Goal: Transaction & Acquisition: Subscribe to service/newsletter

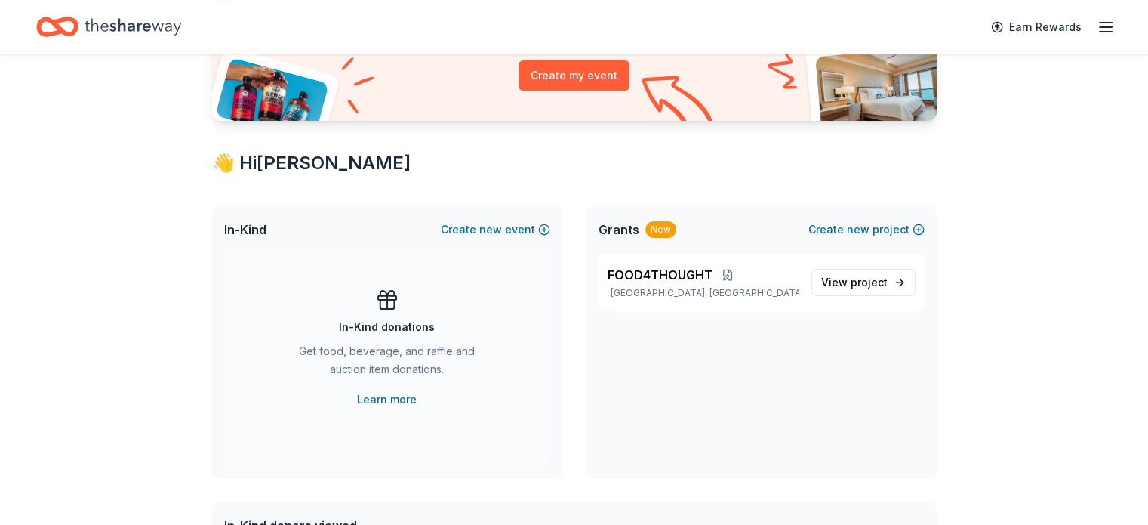
scroll to position [178, 0]
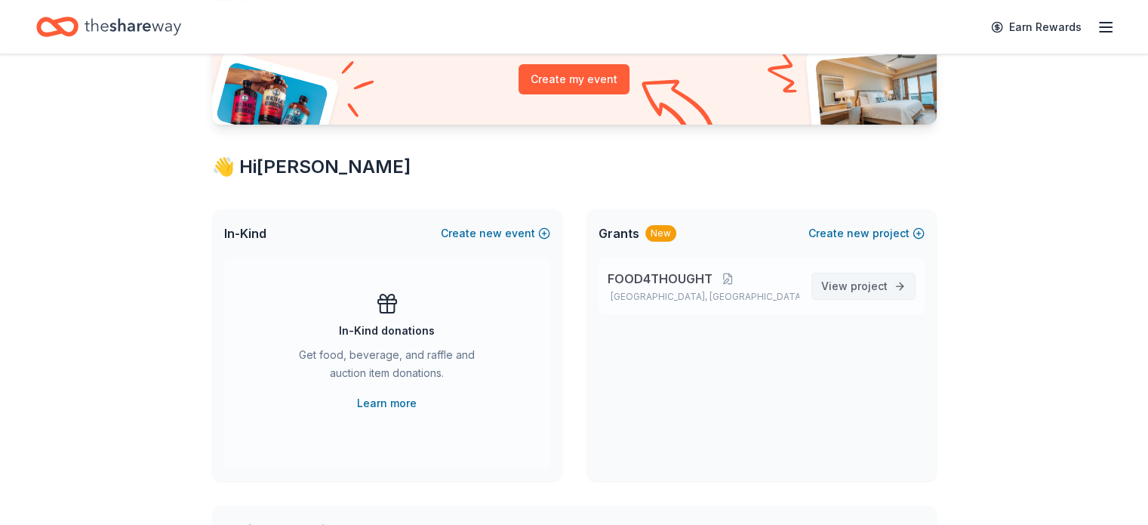
click at [856, 286] on span "project" at bounding box center [869, 285] width 37 height 13
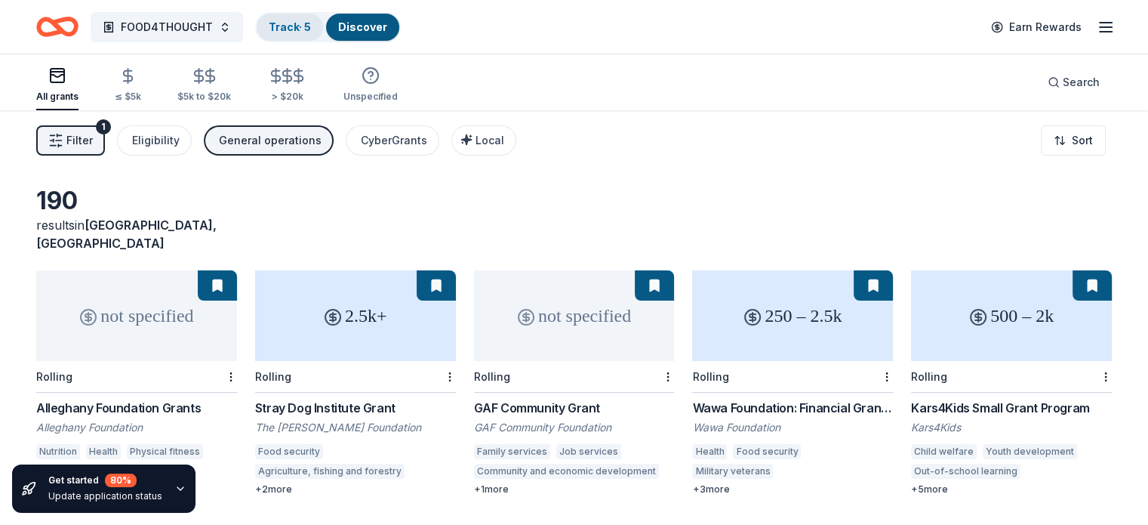
click at [304, 29] on link "Track · 5" at bounding box center [290, 26] width 42 height 13
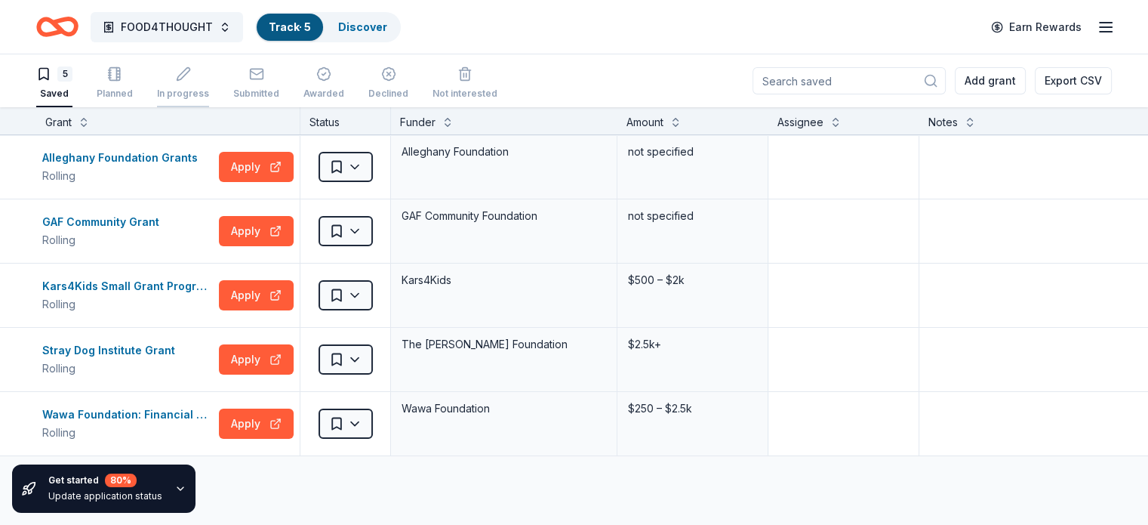
click at [205, 85] on div "In progress" at bounding box center [183, 82] width 52 height 33
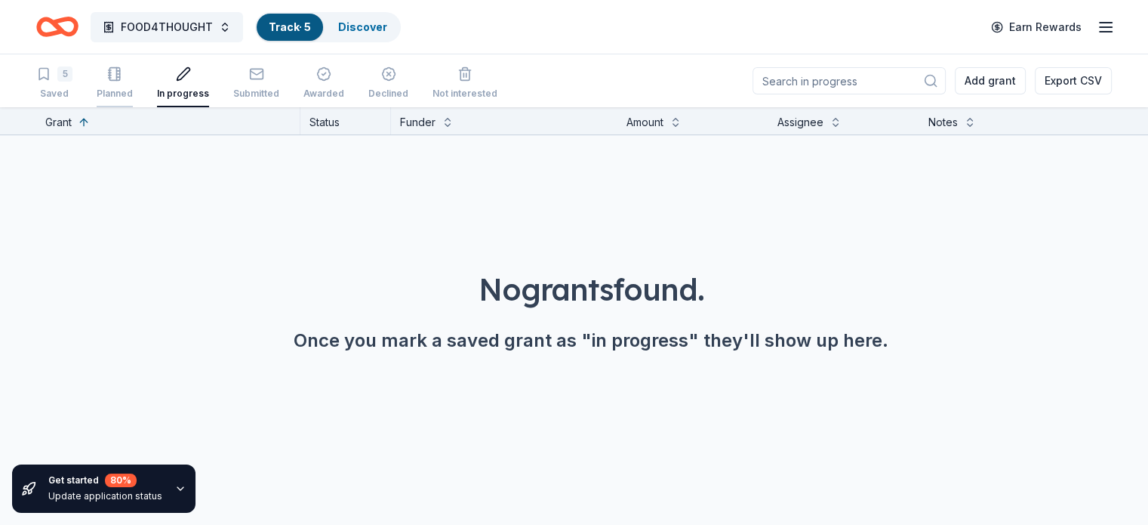
click at [133, 85] on div "Planned" at bounding box center [115, 82] width 36 height 33
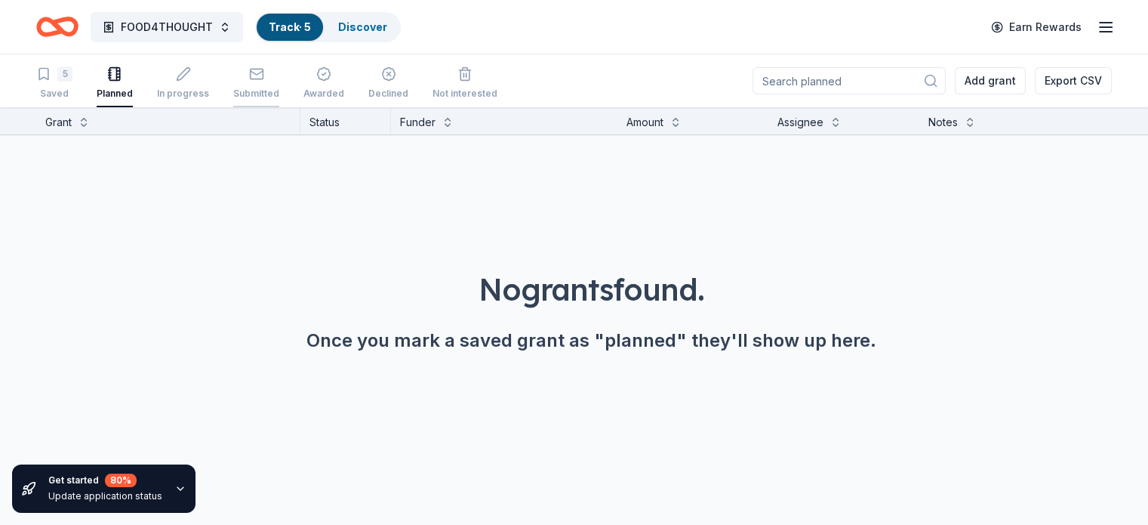
click at [279, 85] on div "Submitted" at bounding box center [256, 82] width 46 height 33
click at [344, 82] on div "Awarded" at bounding box center [324, 82] width 41 height 33
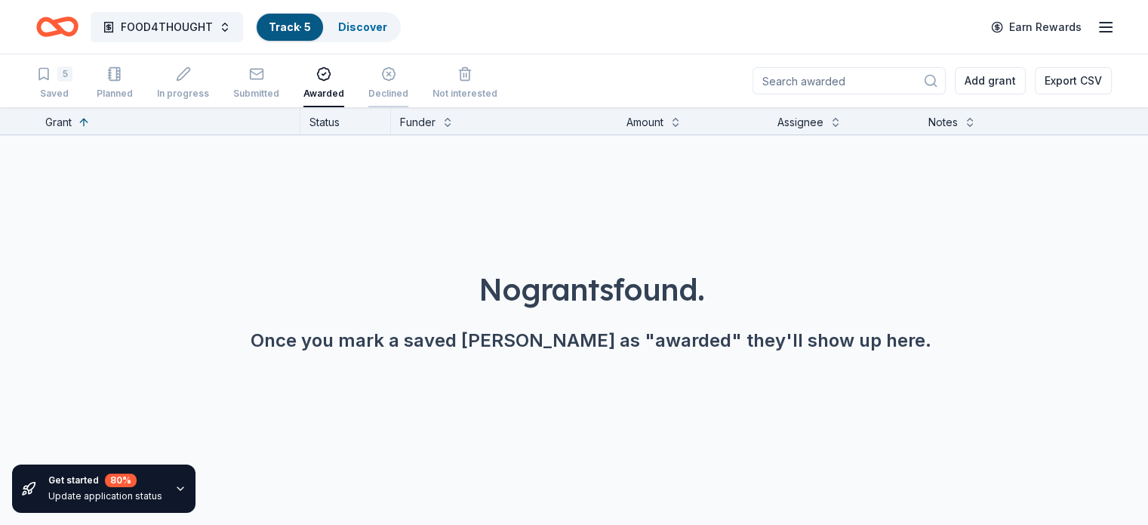
click at [396, 80] on icon "button" at bounding box center [388, 73] width 15 height 15
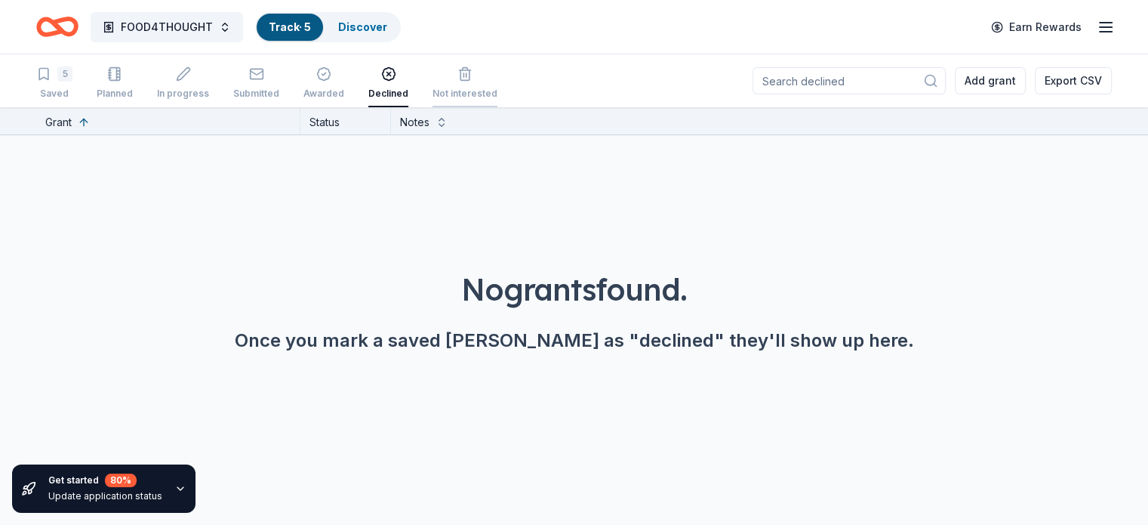
click at [471, 91] on div "Not interested" at bounding box center [465, 94] width 65 height 12
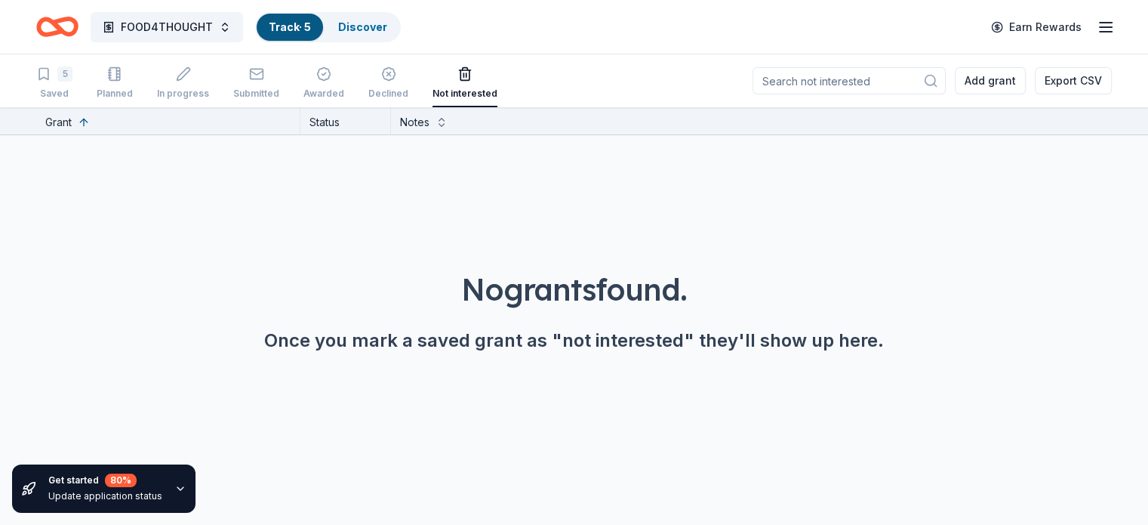
drag, startPoint x: 1007, startPoint y: 29, endPoint x: 787, endPoint y: 28, distance: 219.7
click at [787, 28] on div "FOOD4THOUGHT Track · 5 Discover Earn Rewards" at bounding box center [574, 26] width 1076 height 35
click at [1097, 29] on icon "button" at bounding box center [1106, 27] width 18 height 18
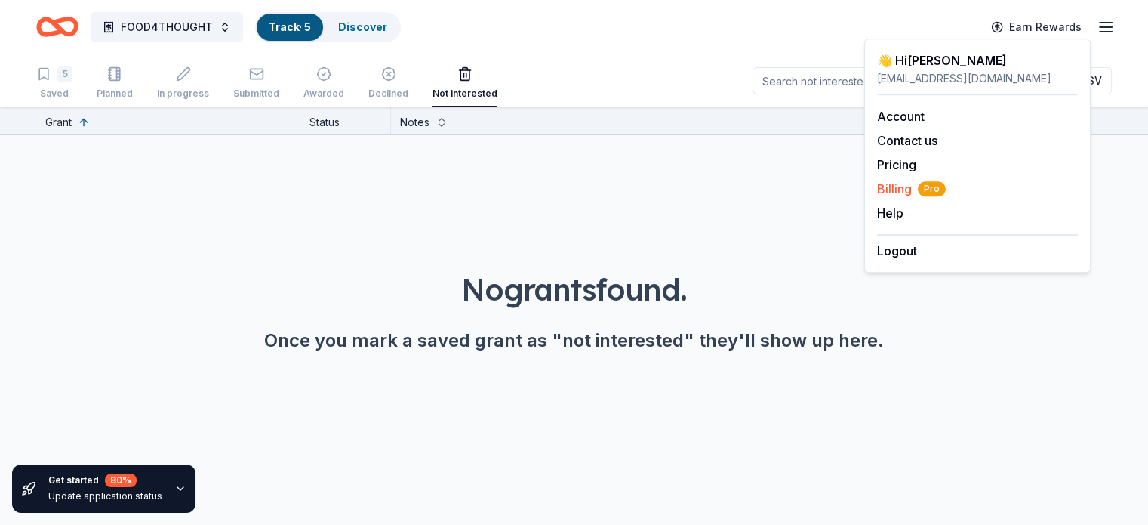
click at [890, 188] on span "Billing Pro" at bounding box center [911, 189] width 69 height 18
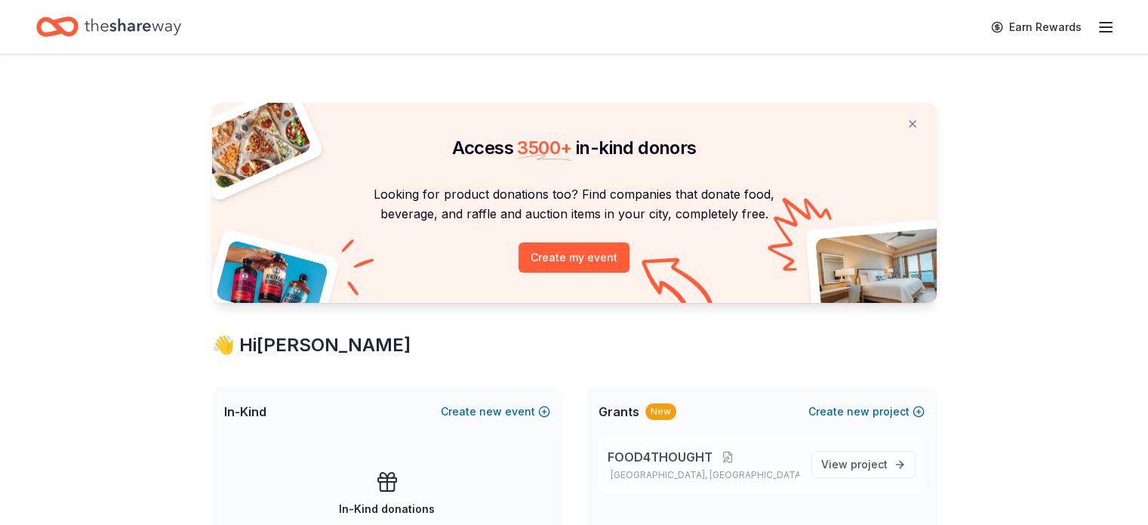
click at [643, 461] on span "FOOD4THOUGHT" at bounding box center [660, 457] width 105 height 18
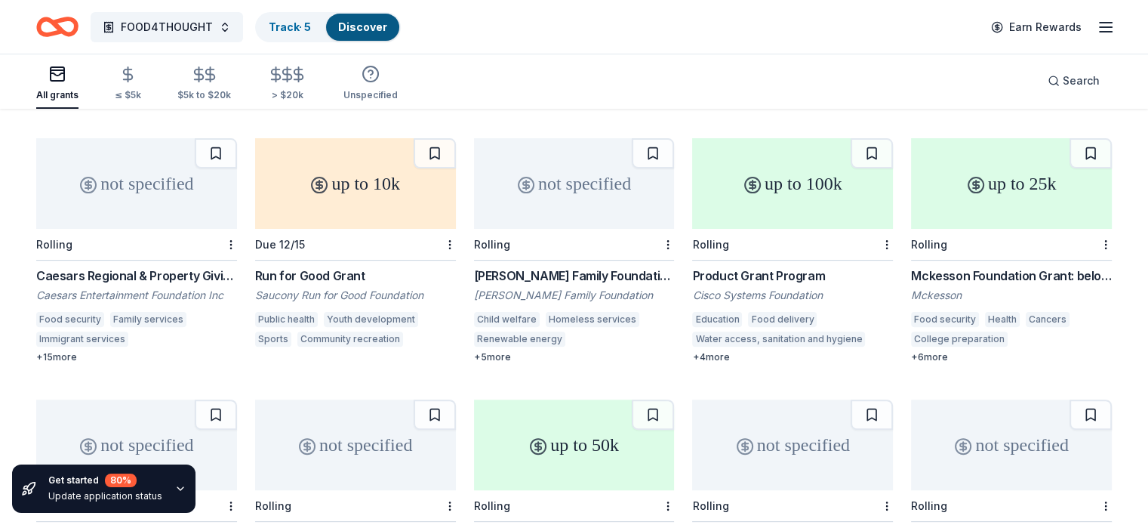
scroll to position [399, 0]
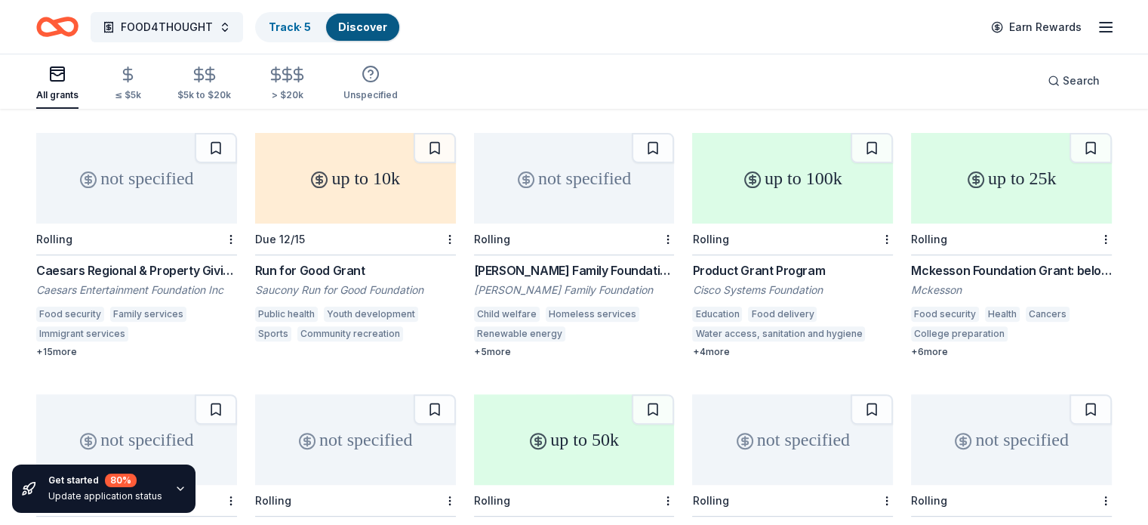
click at [917, 346] on div "+ 6 more" at bounding box center [1011, 352] width 201 height 12
click at [160, 261] on div "Caesars Regional & Property Giving" at bounding box center [136, 270] width 201 height 18
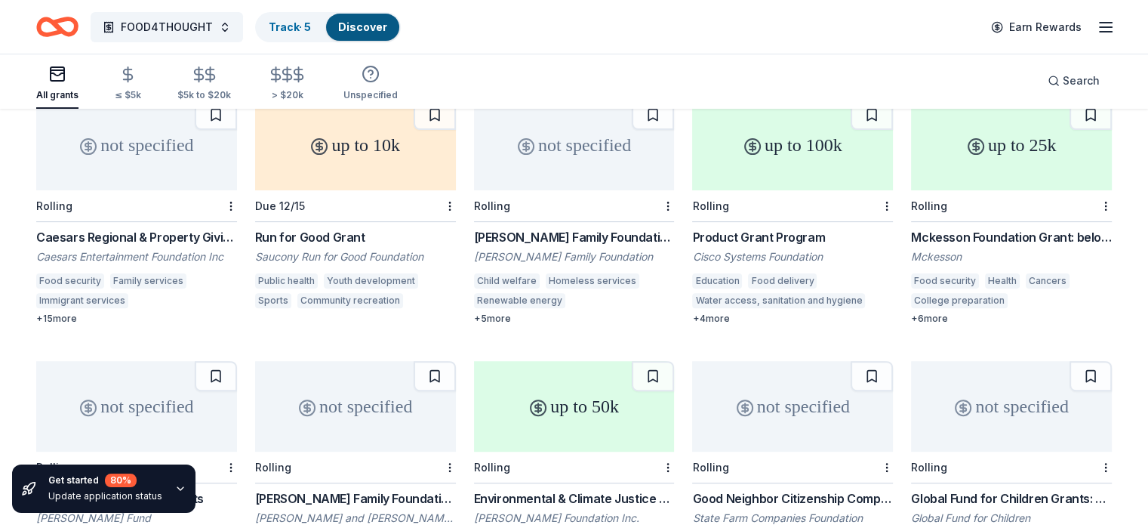
scroll to position [429, 0]
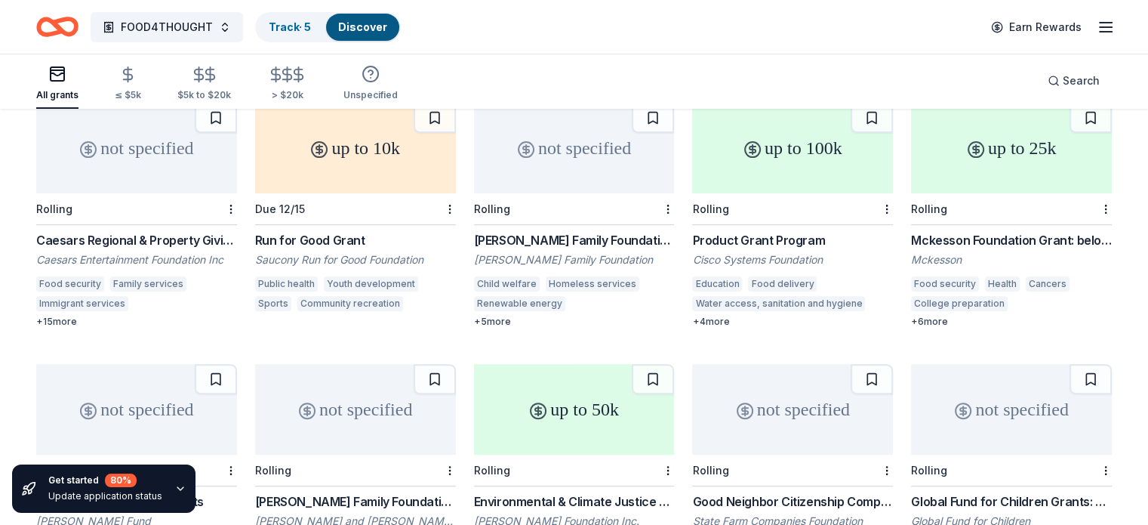
click at [89, 316] on div "+ 15 more" at bounding box center [136, 322] width 201 height 12
click at [209, 231] on div "Caesars Regional & Property Giving" at bounding box center [136, 240] width 201 height 18
click at [187, 231] on div "Caesars Regional & Property Giving" at bounding box center [136, 240] width 201 height 18
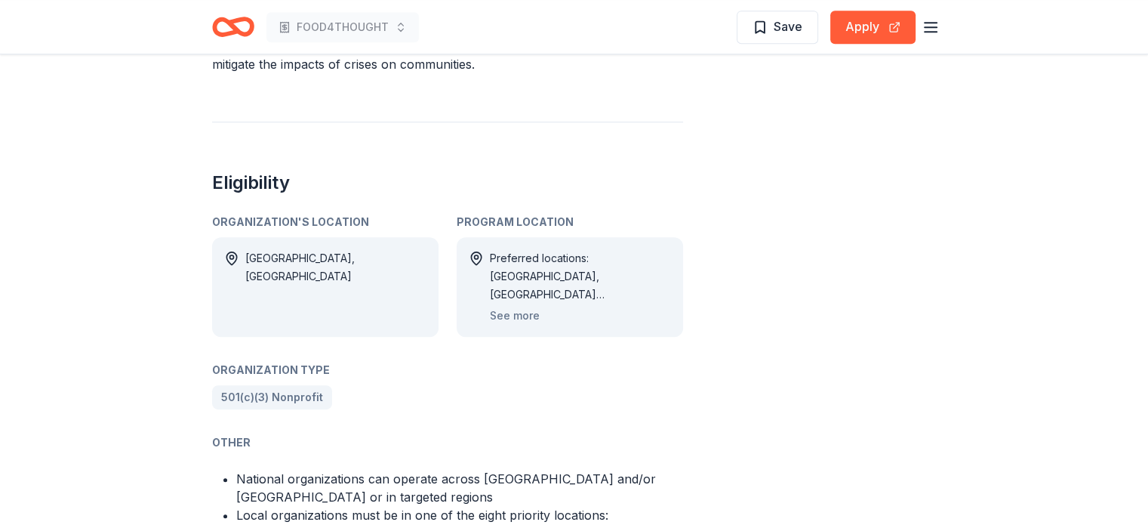
scroll to position [834, 0]
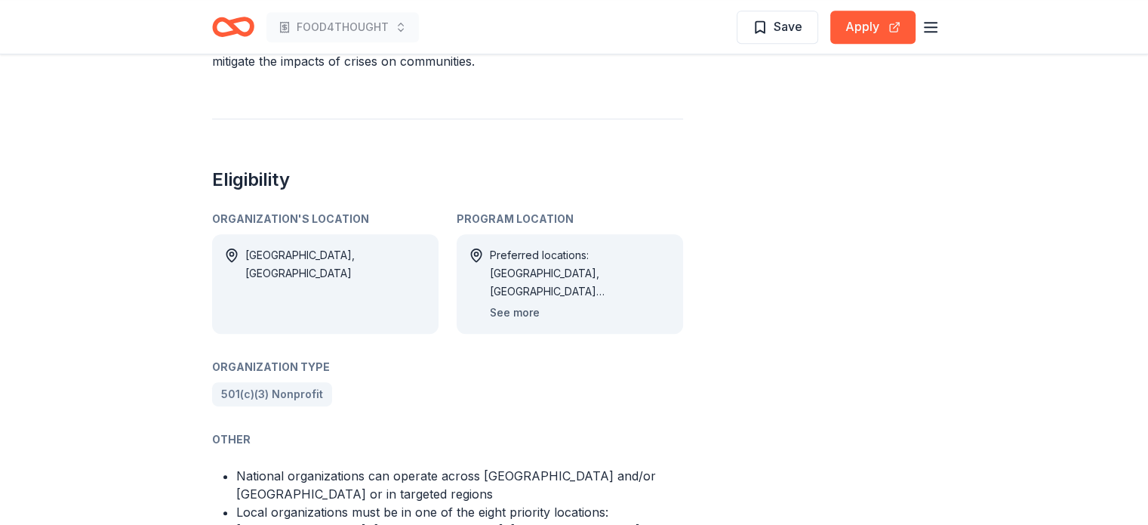
click at [505, 304] on button "See more" at bounding box center [515, 313] width 50 height 18
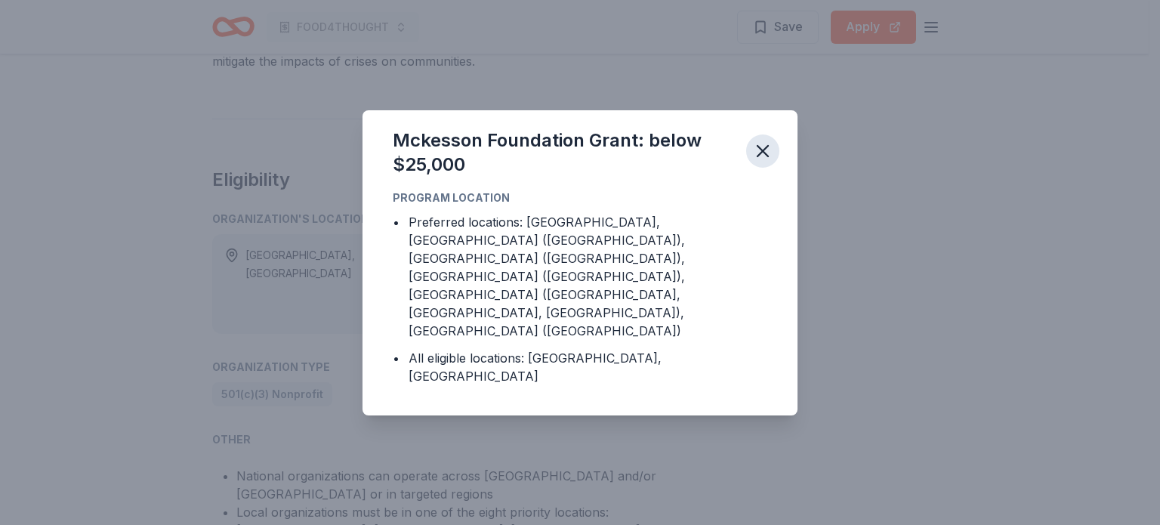
click at [763, 156] on icon "button" at bounding box center [762, 151] width 11 height 11
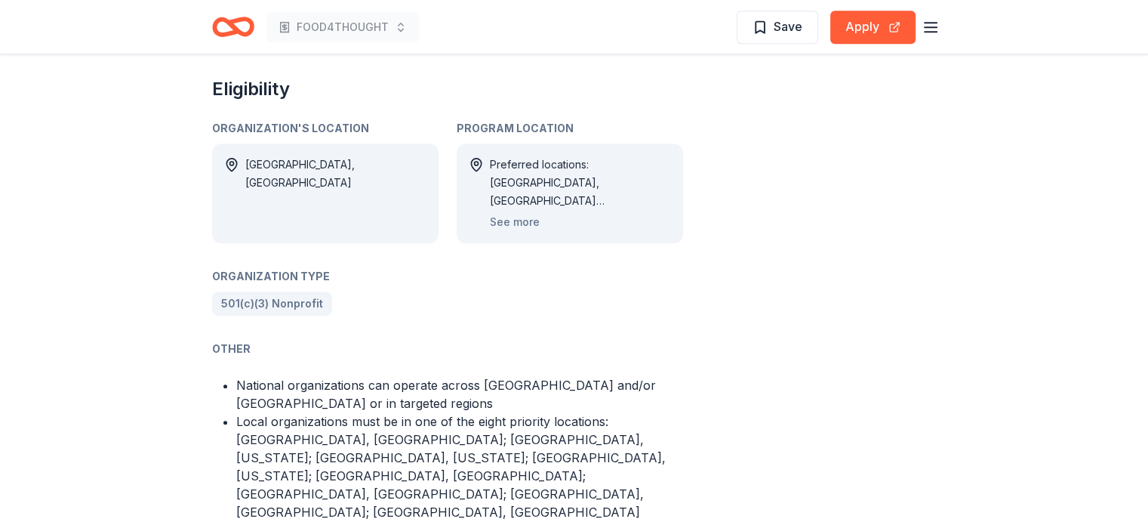
scroll to position [930, 0]
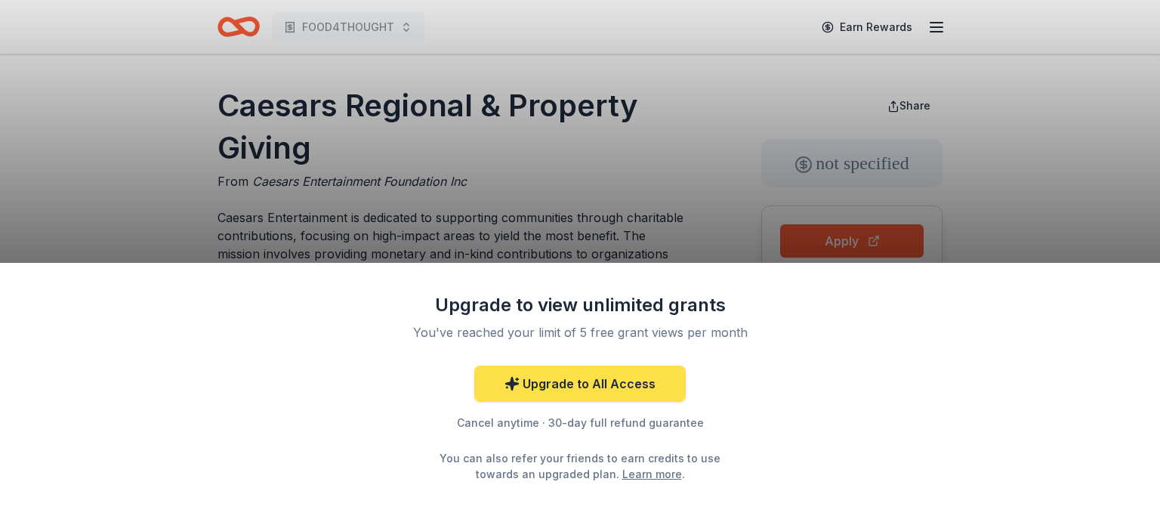
click at [566, 387] on link "Upgrade to All Access" at bounding box center [579, 383] width 211 height 36
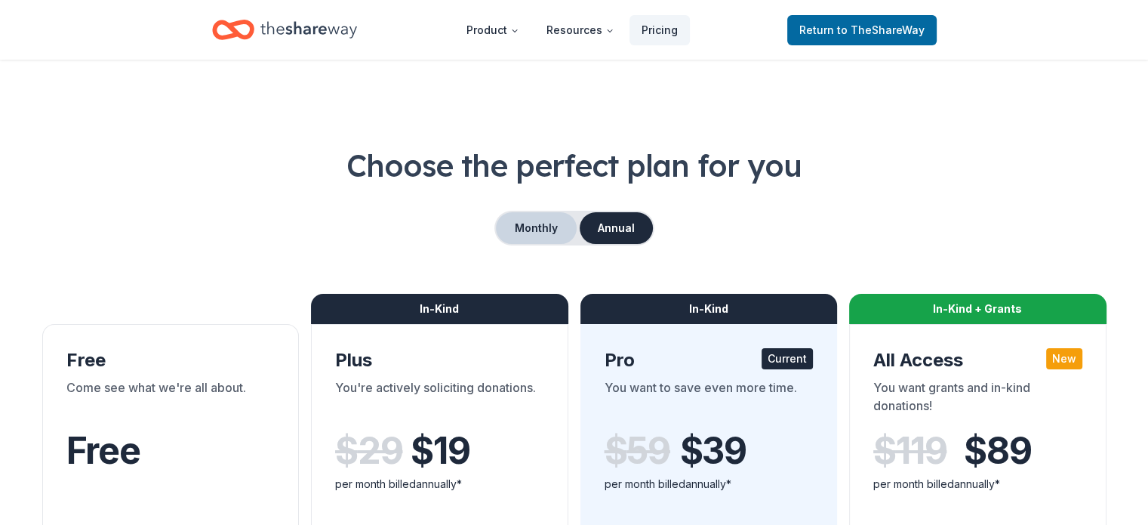
click at [535, 227] on button "Monthly" at bounding box center [536, 228] width 81 height 32
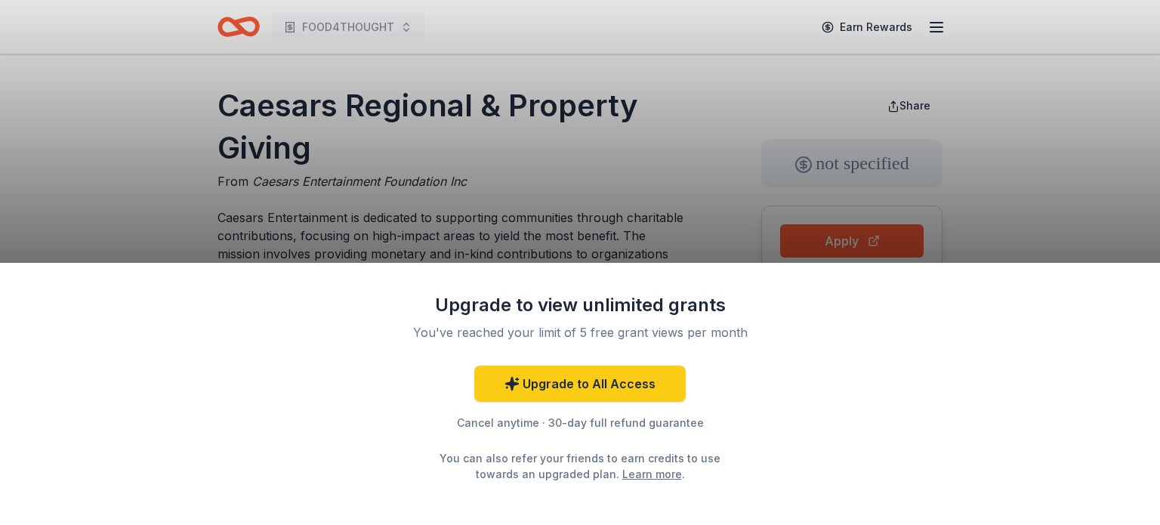
click at [957, 125] on div "Upgrade to view unlimited grants You've reached your limit of 5 free grant view…" at bounding box center [580, 262] width 1160 height 525
click at [915, 109] on div "Upgrade to view unlimited grants You've reached your limit of 5 free grant view…" at bounding box center [580, 262] width 1160 height 525
click at [913, 111] on div "Upgrade to view unlimited grants You've reached your limit of 5 free grant view…" at bounding box center [580, 262] width 1160 height 525
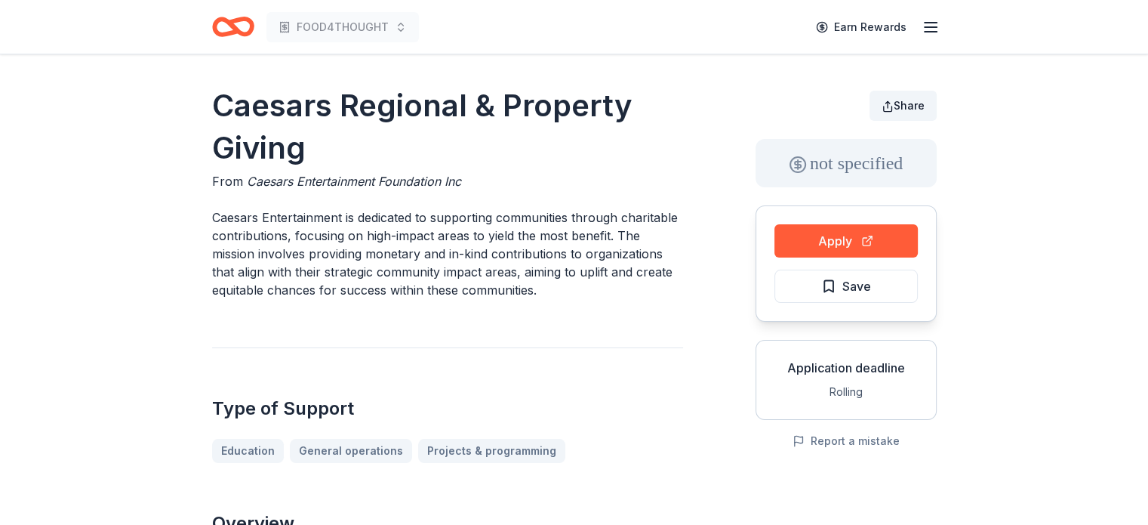
click at [910, 102] on span "Share" at bounding box center [909, 105] width 31 height 13
